Goal: Find specific page/section: Find specific page/section

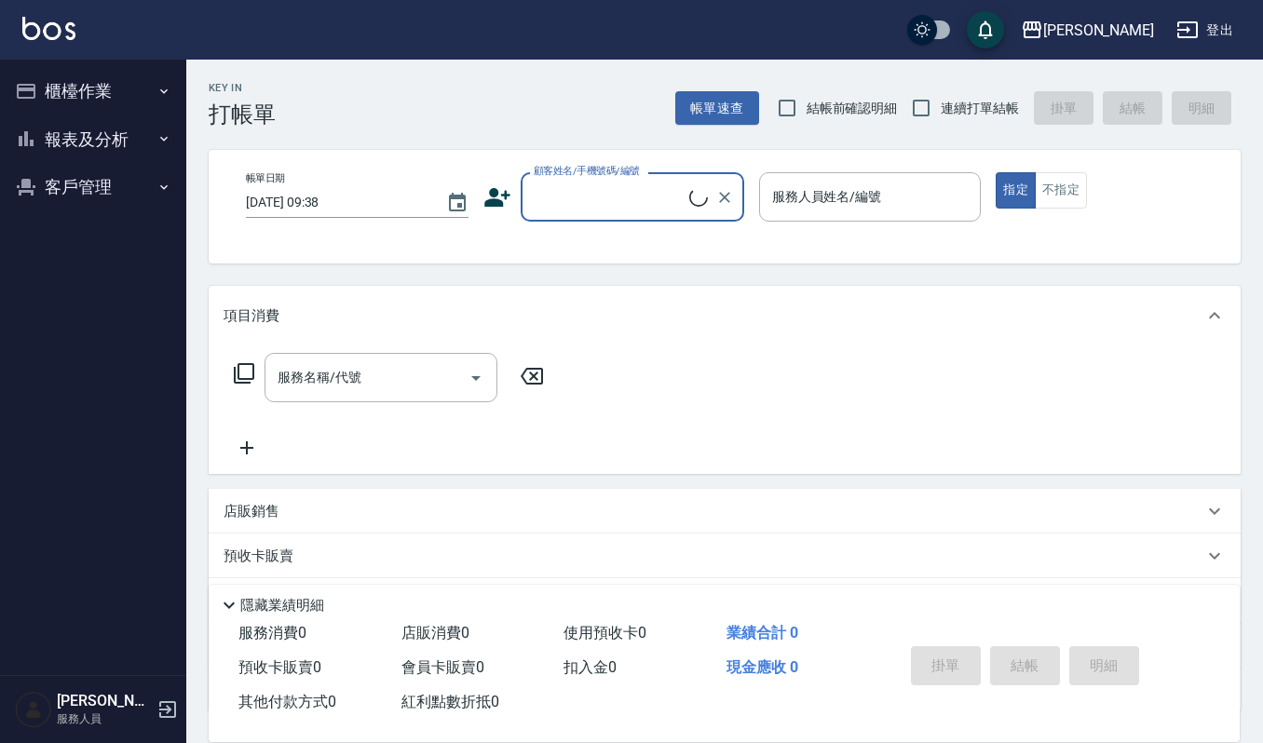
click at [125, 67] on button "櫃檯作業" at bounding box center [92, 91] width 171 height 48
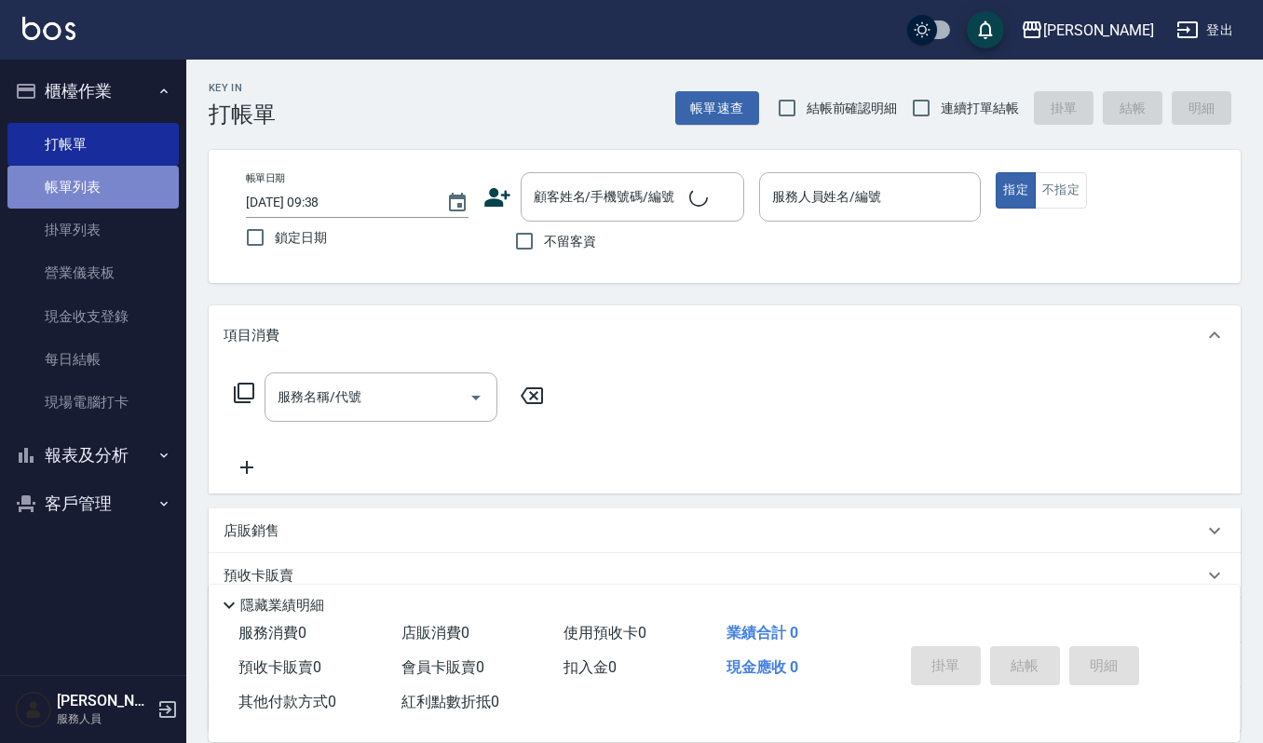
click at [120, 177] on link "帳單列表" at bounding box center [92, 187] width 171 height 43
